Goal: Task Accomplishment & Management: Manage account settings

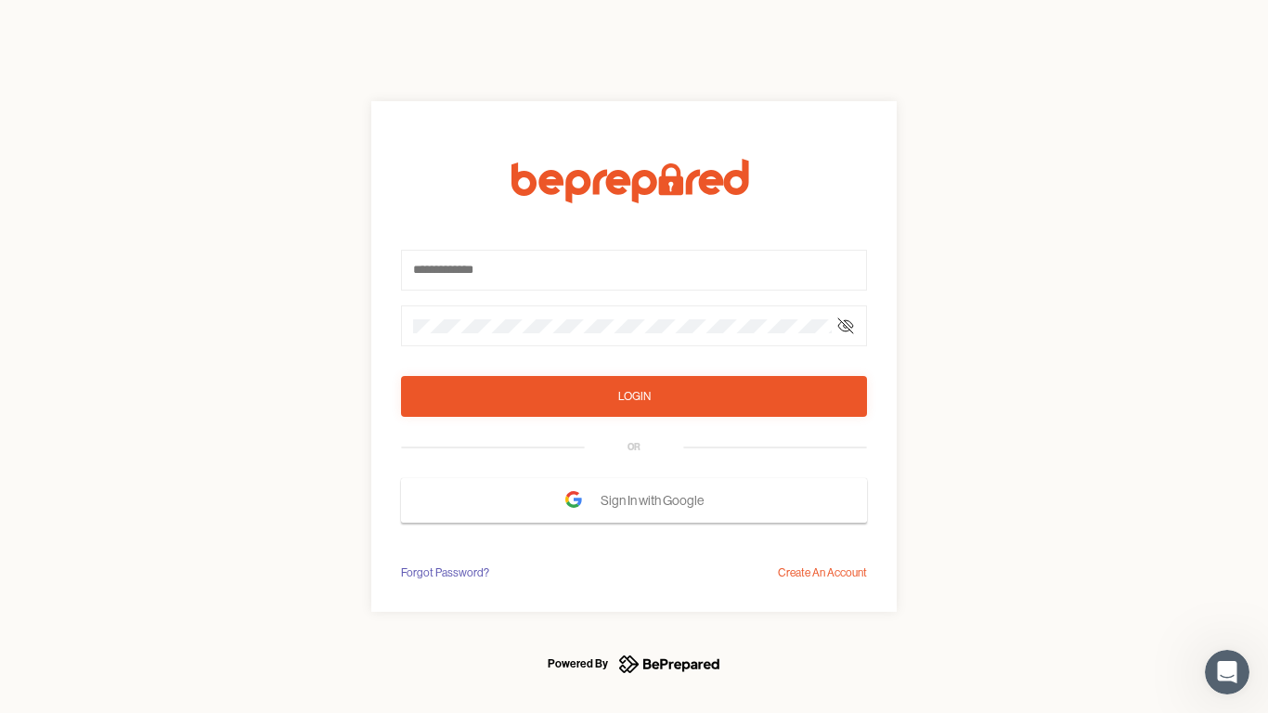
click at [634, 357] on form "Login OR Sign In with Google" at bounding box center [634, 341] width 466 height 364
click at [846, 326] on icon at bounding box center [845, 325] width 15 height 15
click at [634, 396] on div "Login" at bounding box center [634, 396] width 32 height 19
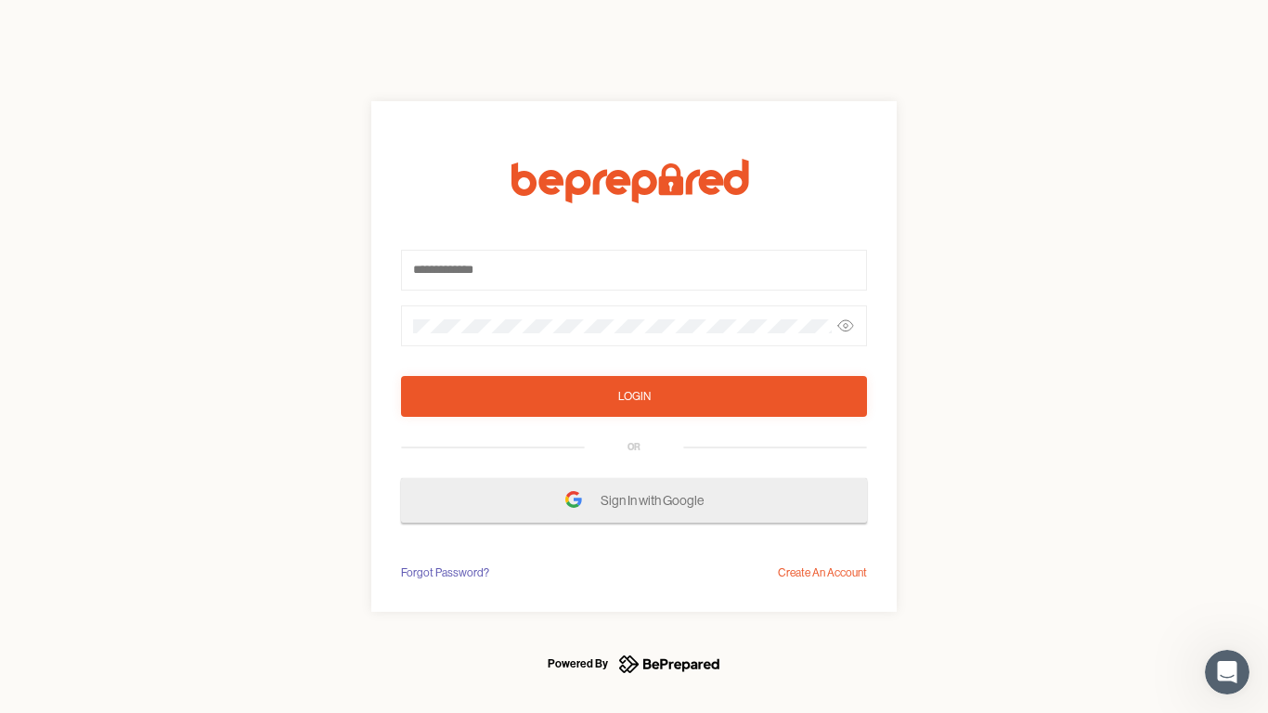
click at [634, 500] on span "Sign In with Google" at bounding box center [657, 500] width 112 height 33
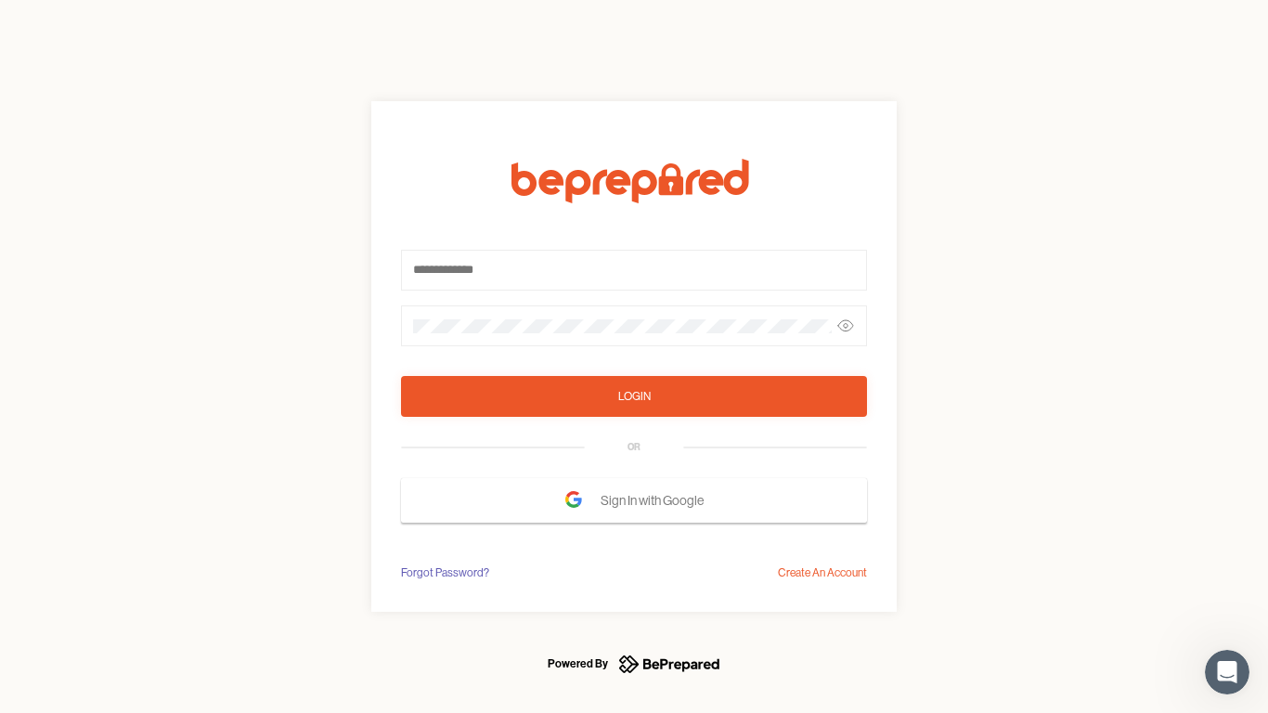
click at [444, 573] on div "Forgot Password?" at bounding box center [445, 573] width 88 height 19
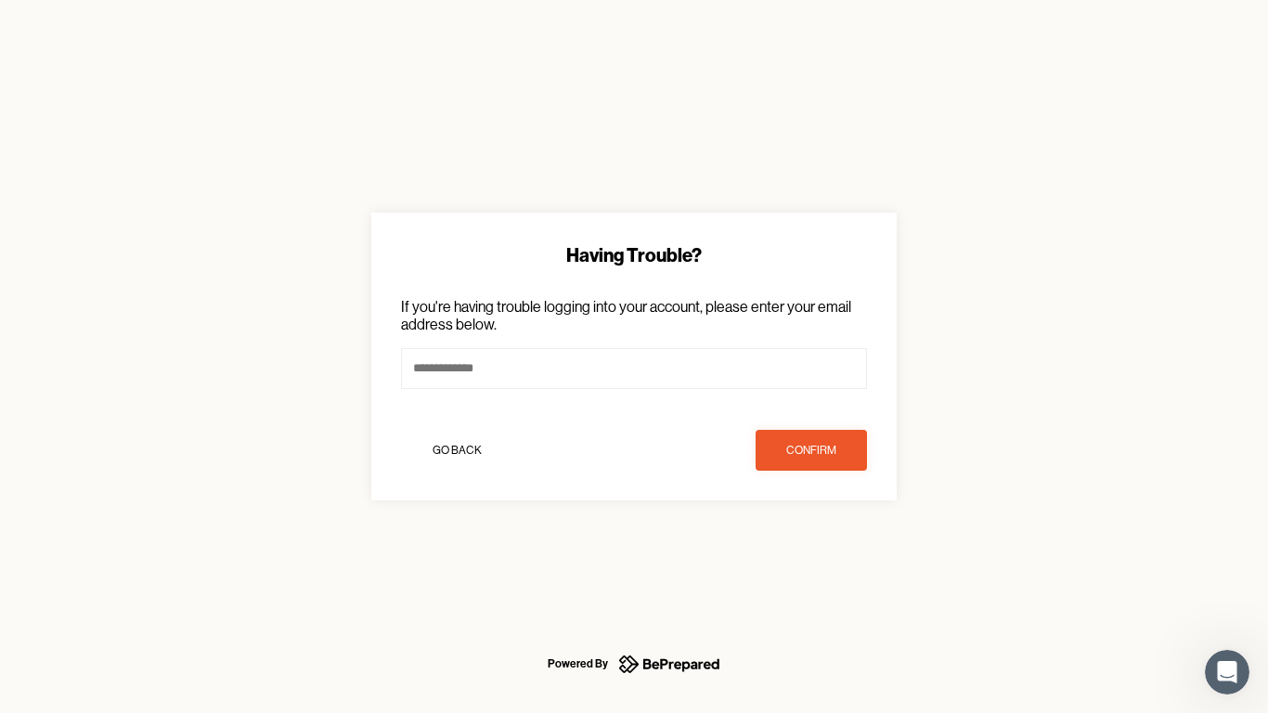
click at [823, 573] on div "Having Trouble? If you're having trouble logging into your account, please ente…" at bounding box center [634, 356] width 1268 height 713
click at [1227, 672] on icon "Open Intercom Messenger" at bounding box center [1228, 672] width 31 height 31
